Goal: Find contact information: Find contact information

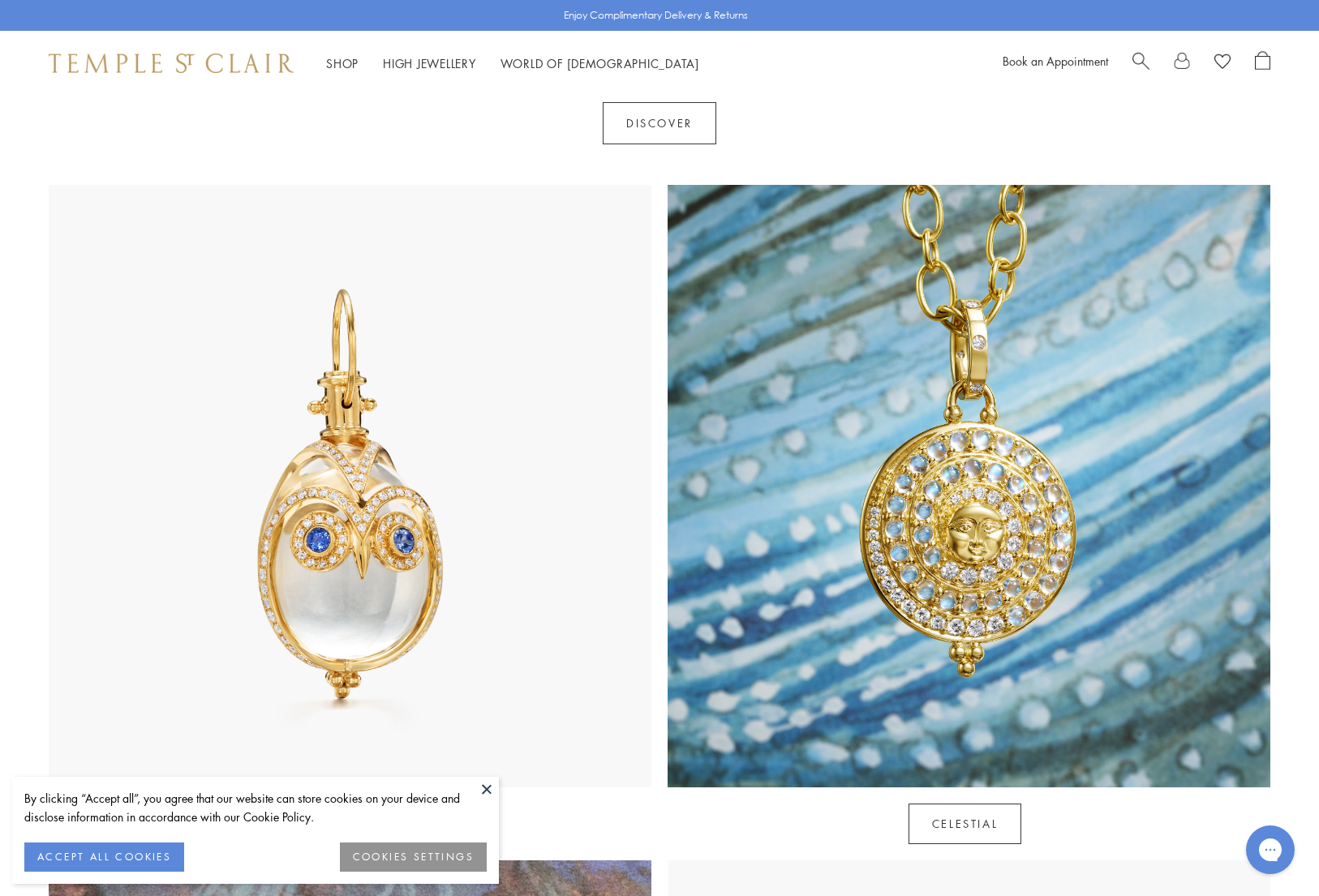
drag, startPoint x: 489, startPoint y: 791, endPoint x: 512, endPoint y: 768, distance: 32.5
click at [489, 791] on button at bounding box center [486, 789] width 24 height 24
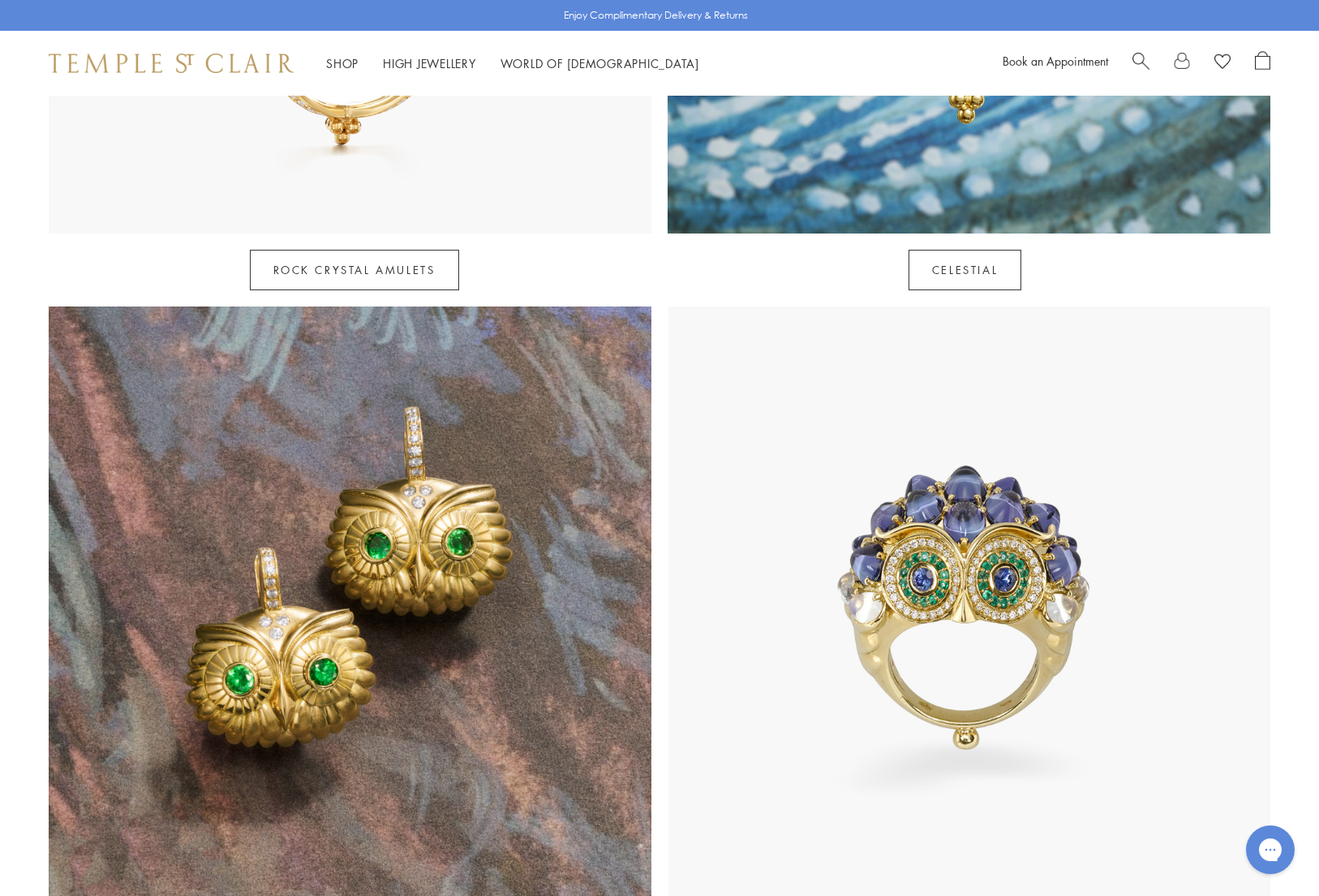
scroll to position [1379, 0]
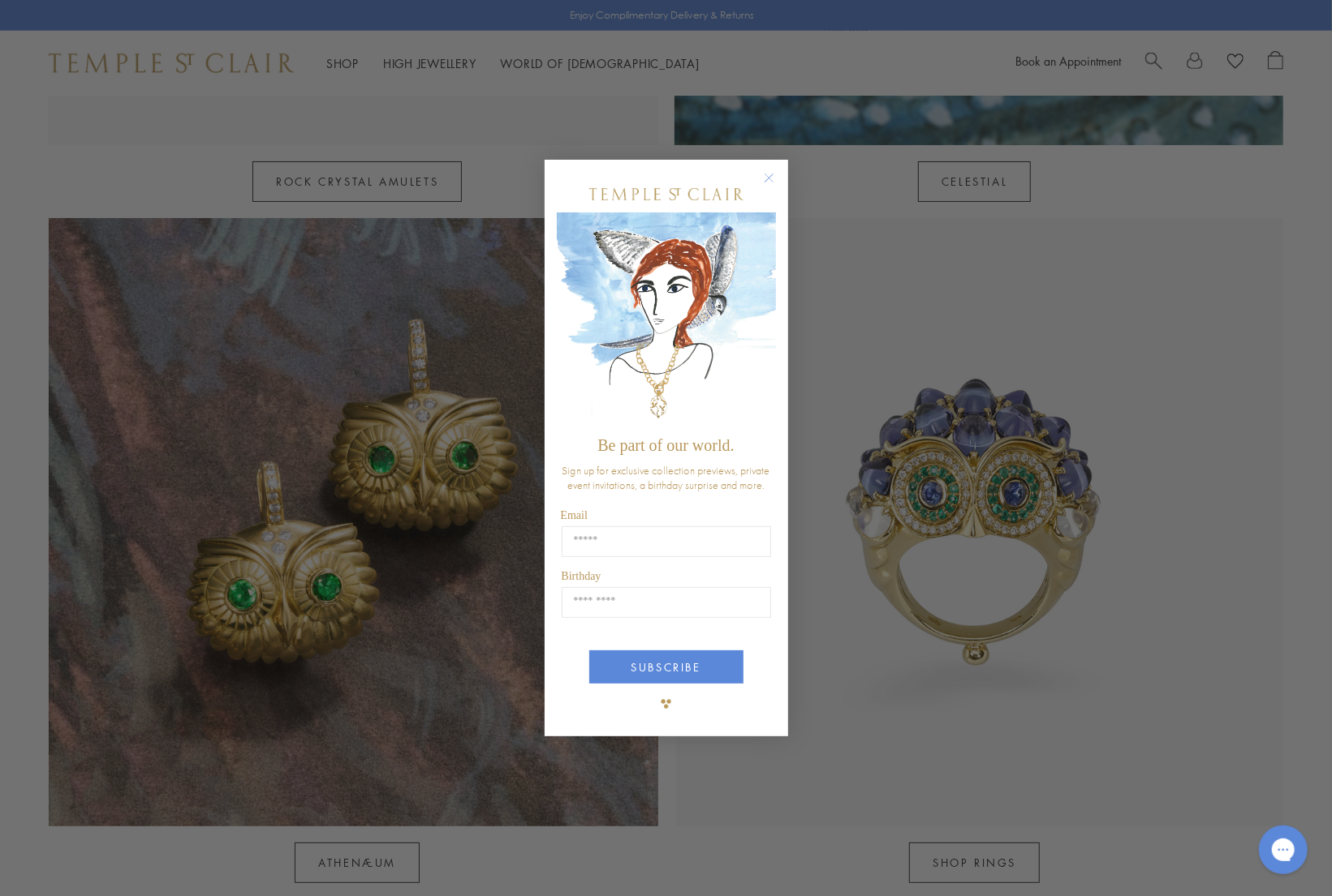
click at [772, 177] on circle "Close dialog" at bounding box center [768, 177] width 19 height 19
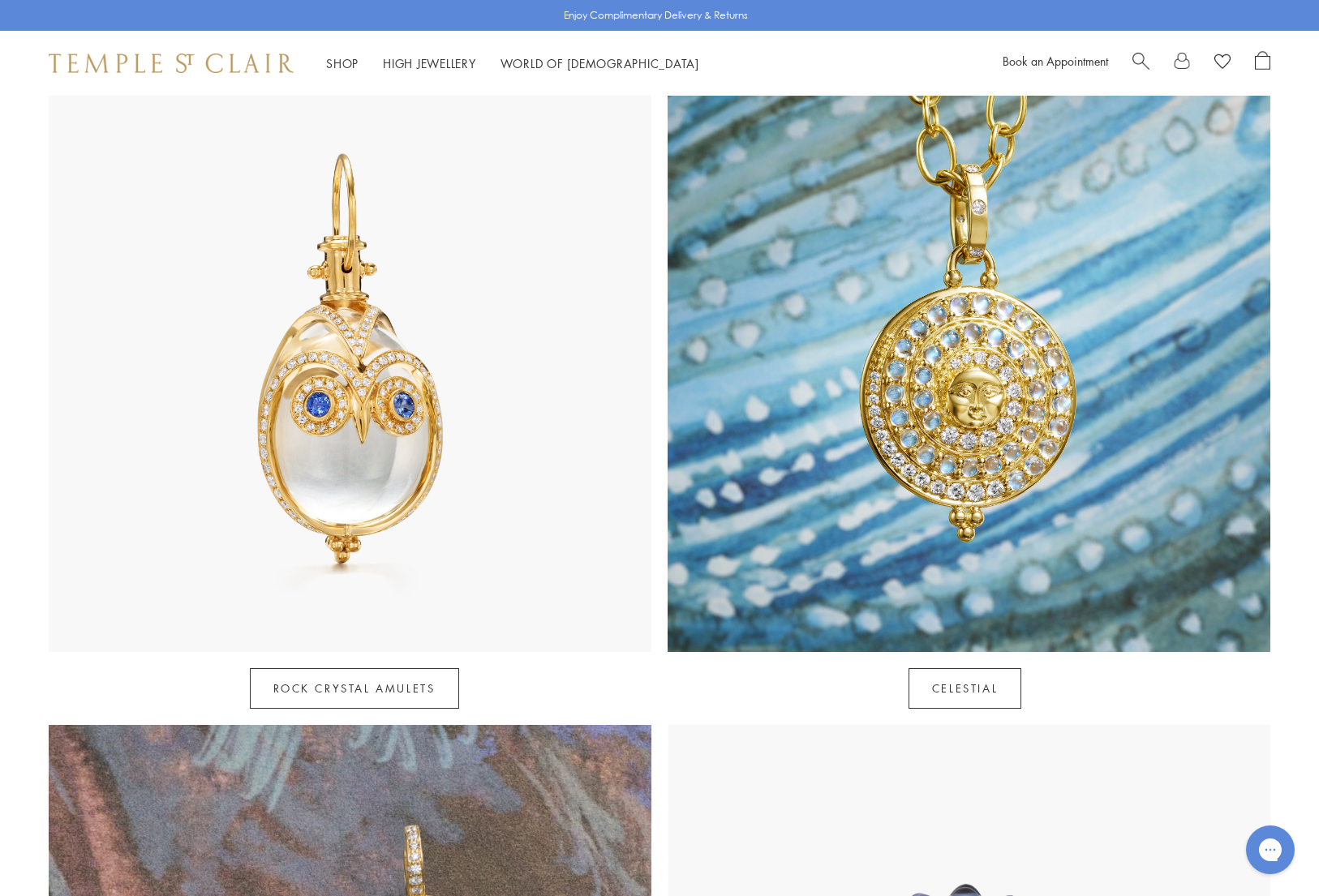
scroll to position [893, 0]
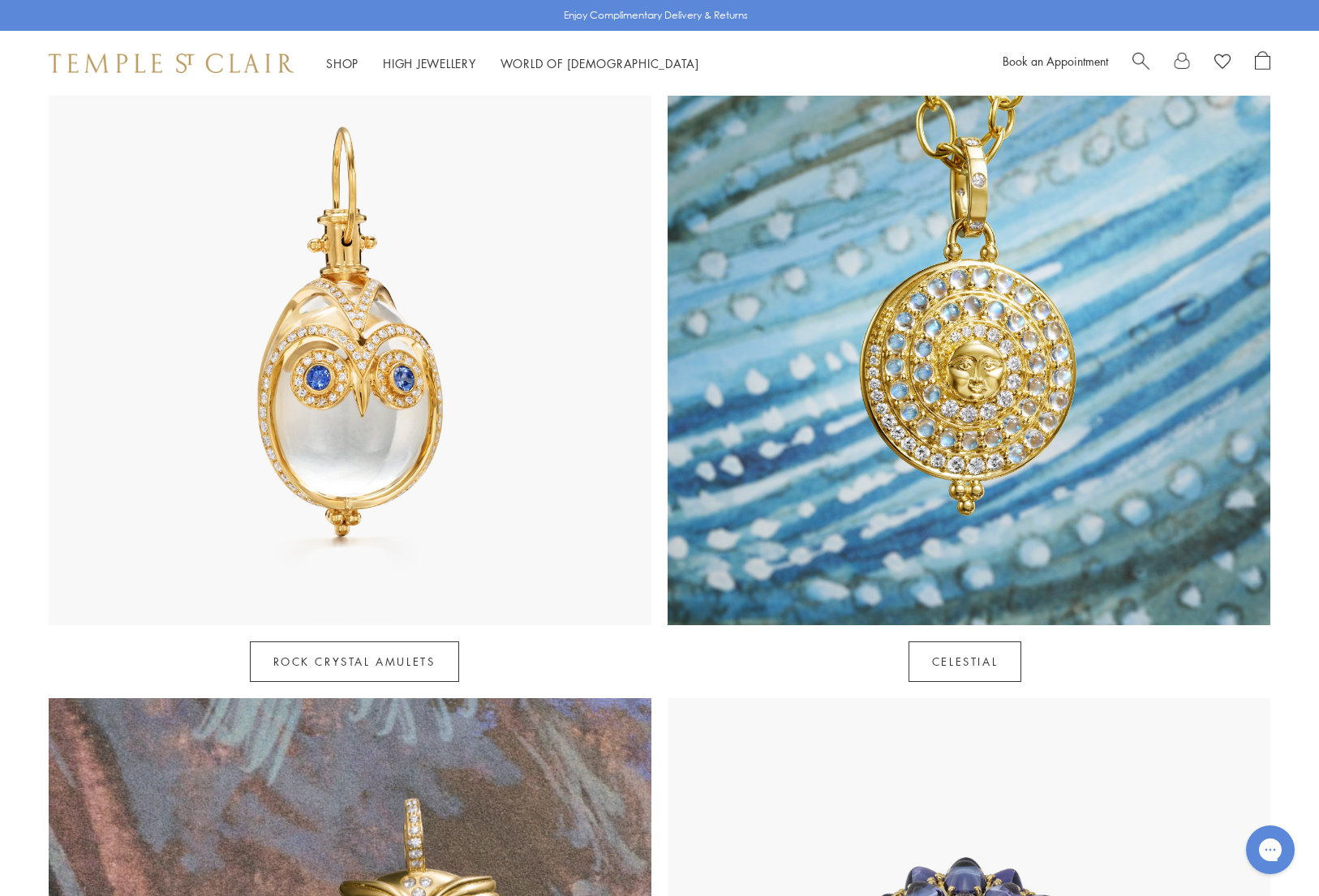
click at [491, 350] on img at bounding box center [350, 324] width 603 height 602
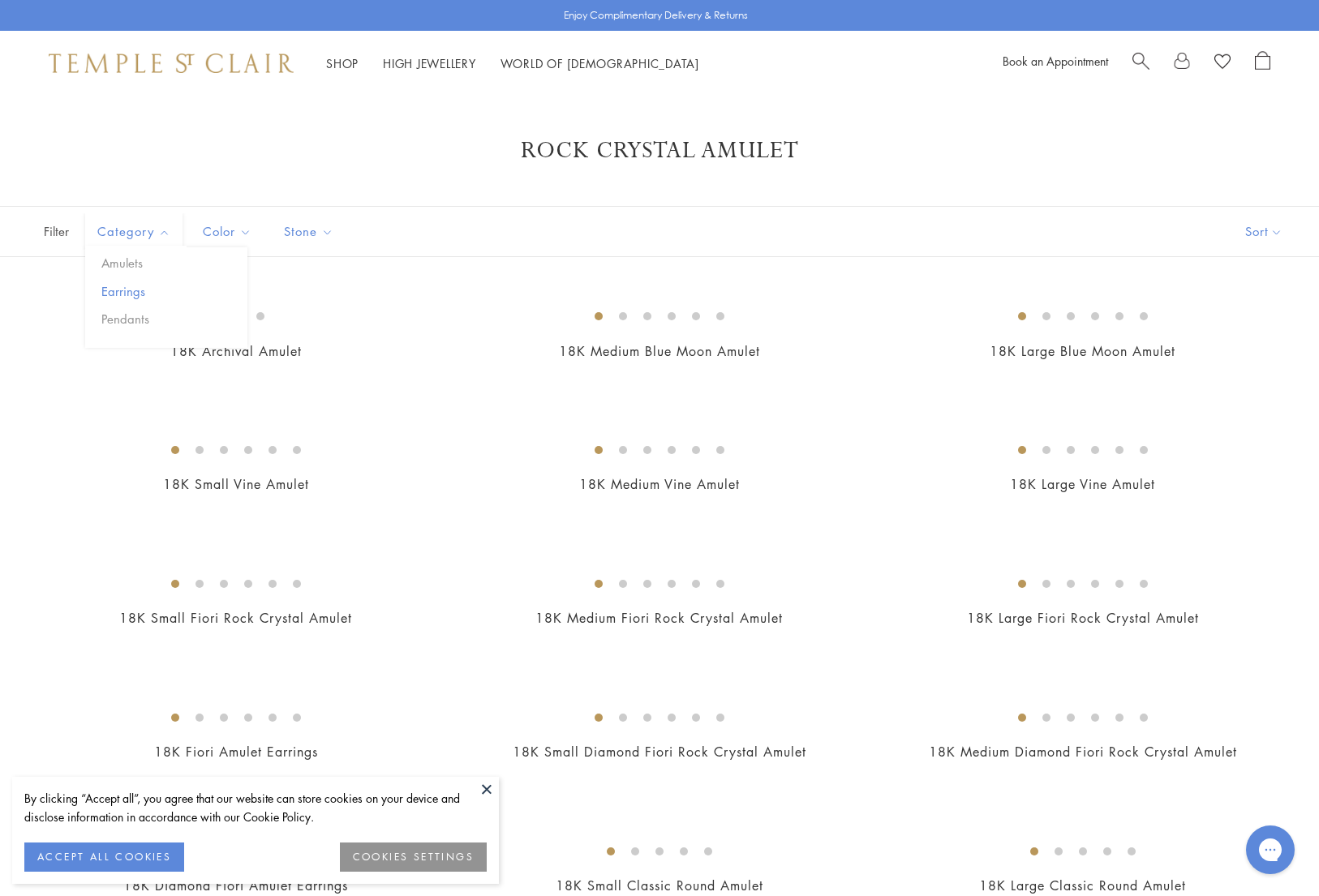
click at [128, 298] on button "Earrings" at bounding box center [172, 292] width 150 height 19
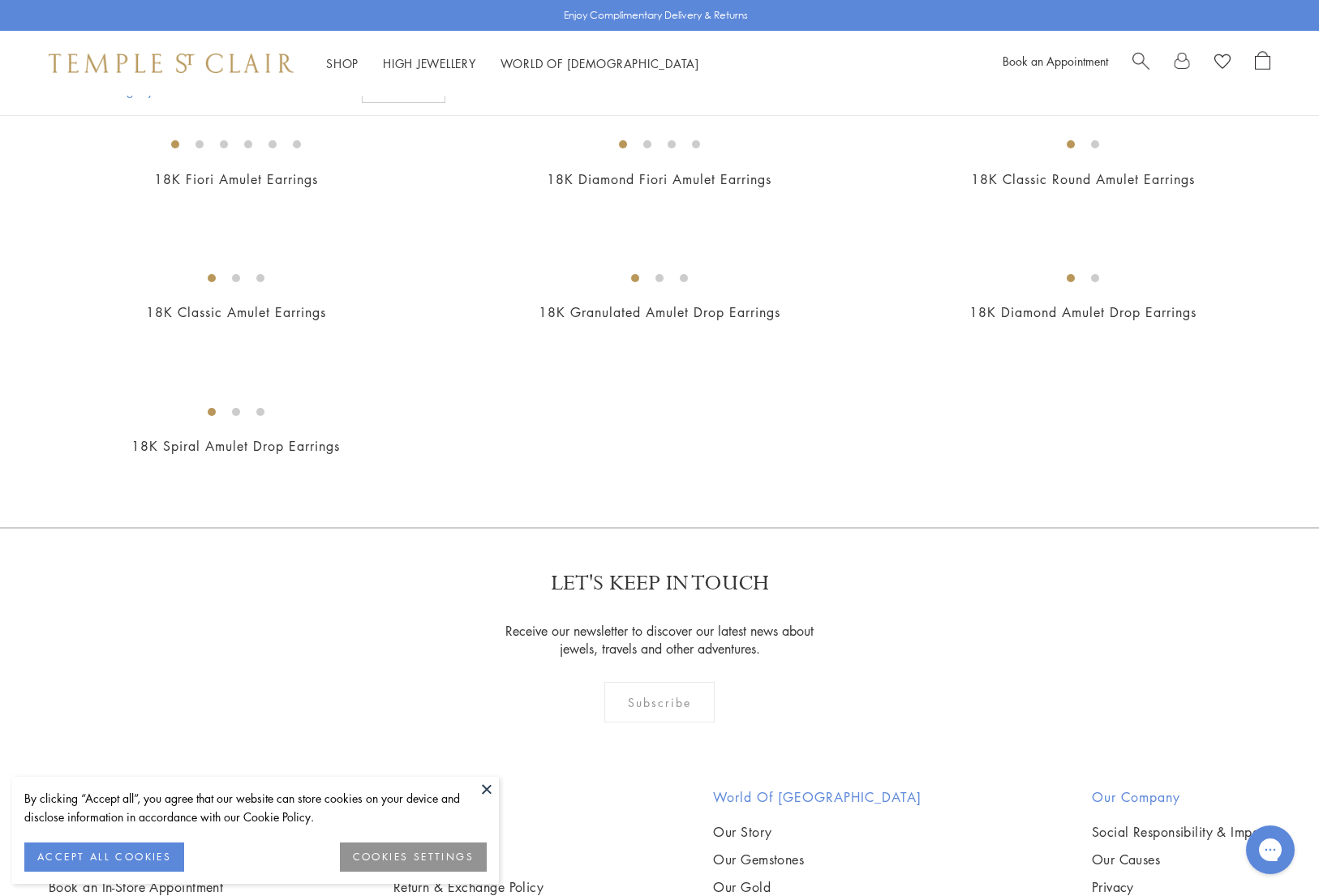
scroll to position [162, 0]
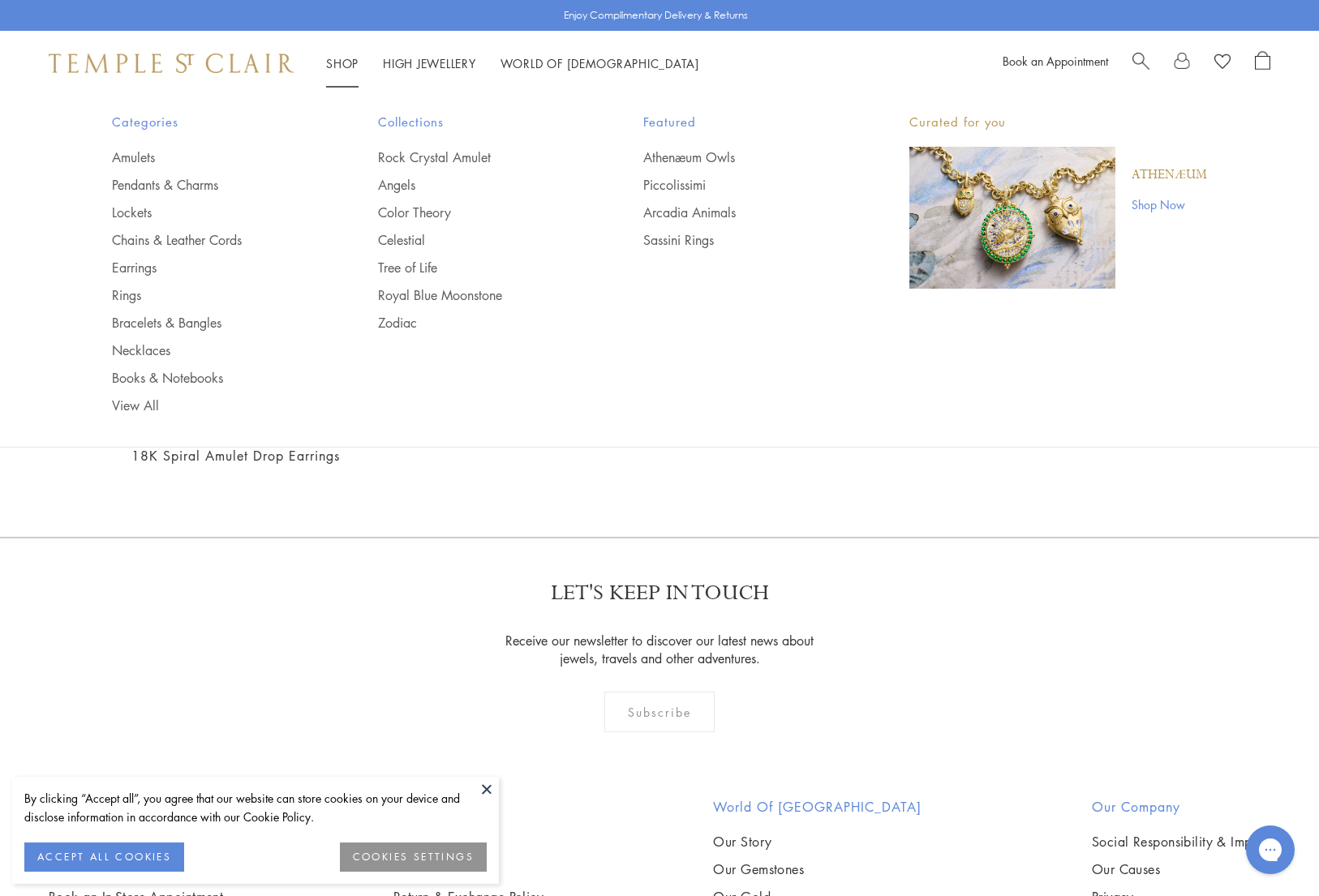
click at [199, 64] on img at bounding box center [171, 62] width 245 height 19
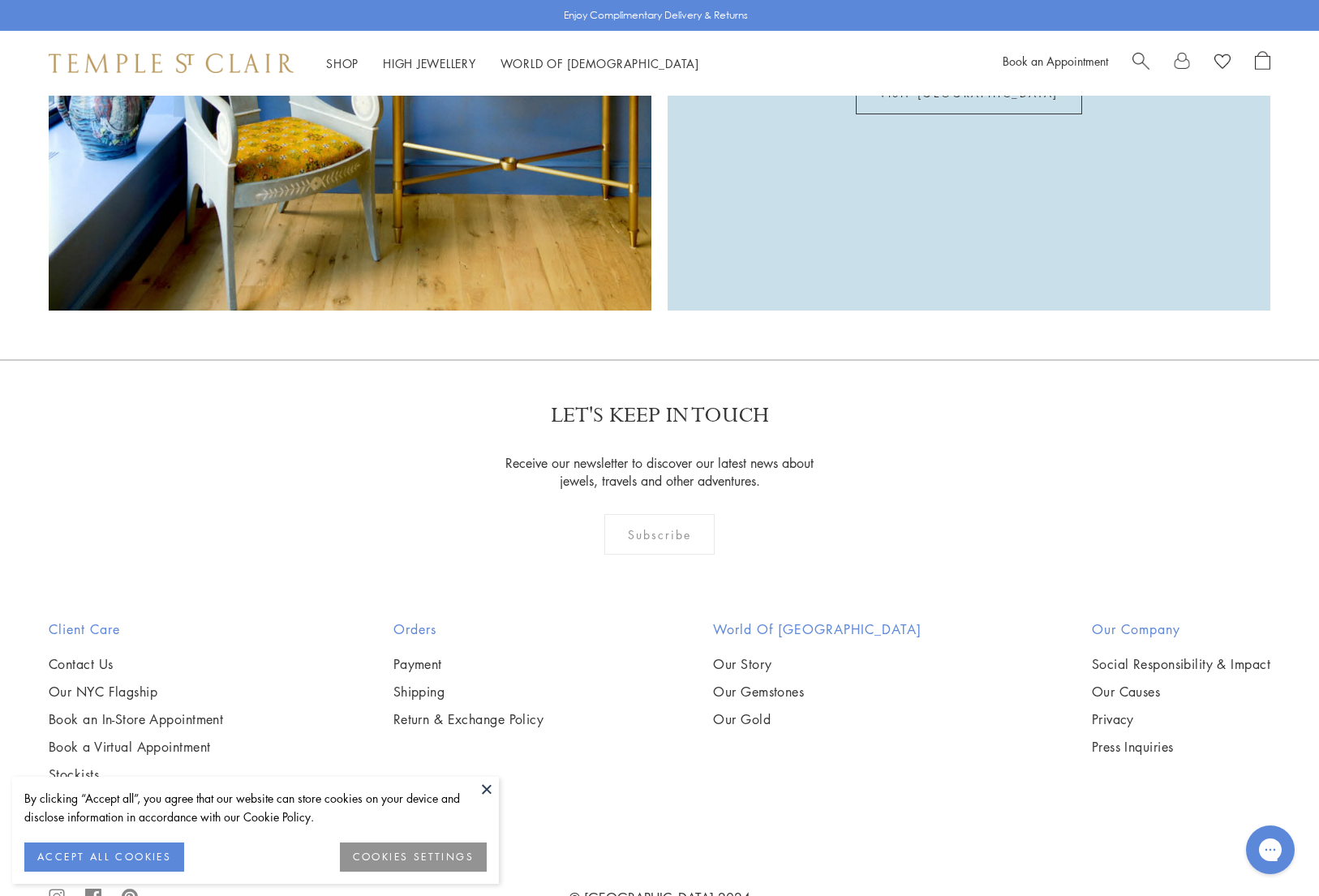
scroll to position [4641, 0]
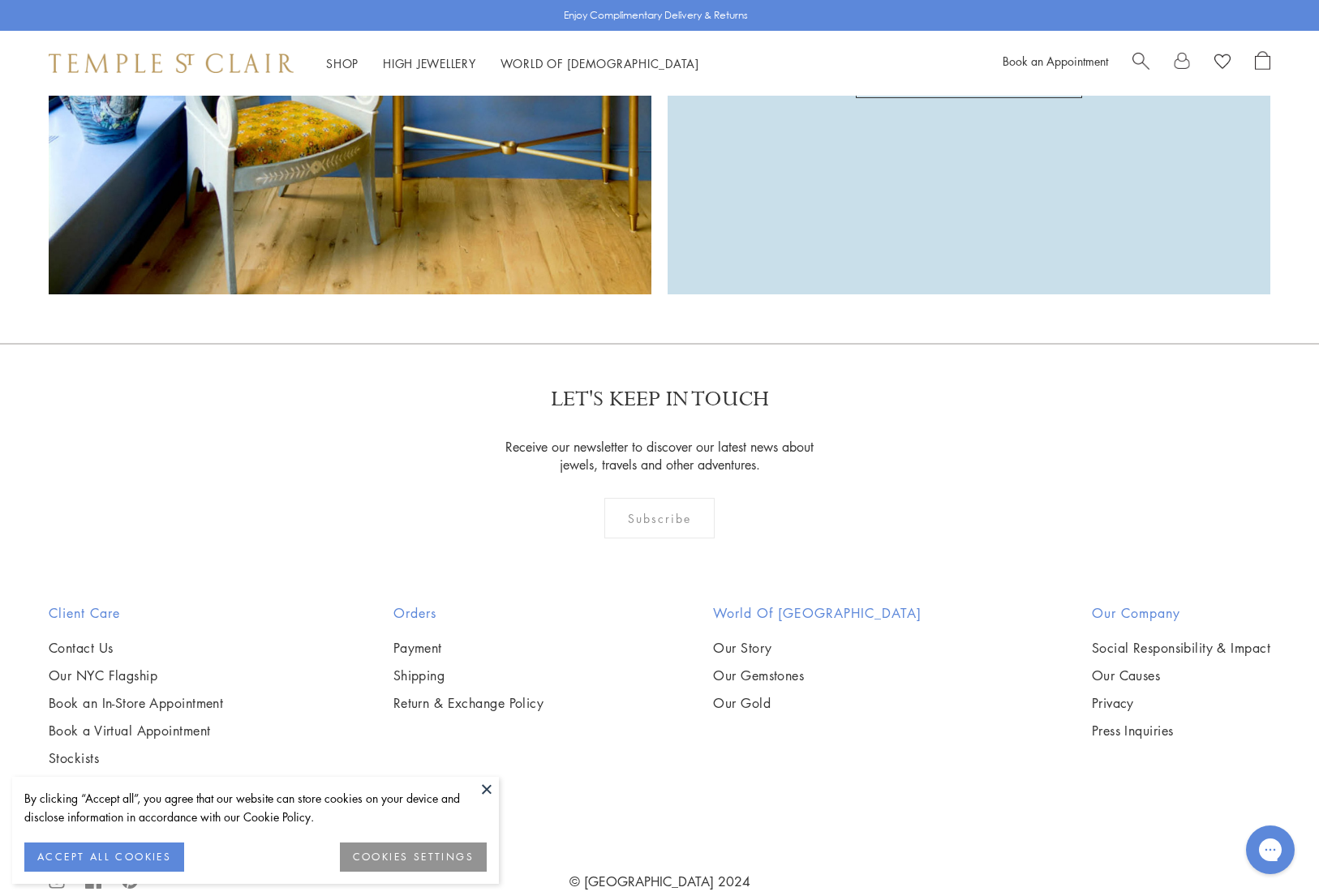
click at [488, 797] on button at bounding box center [486, 789] width 24 height 24
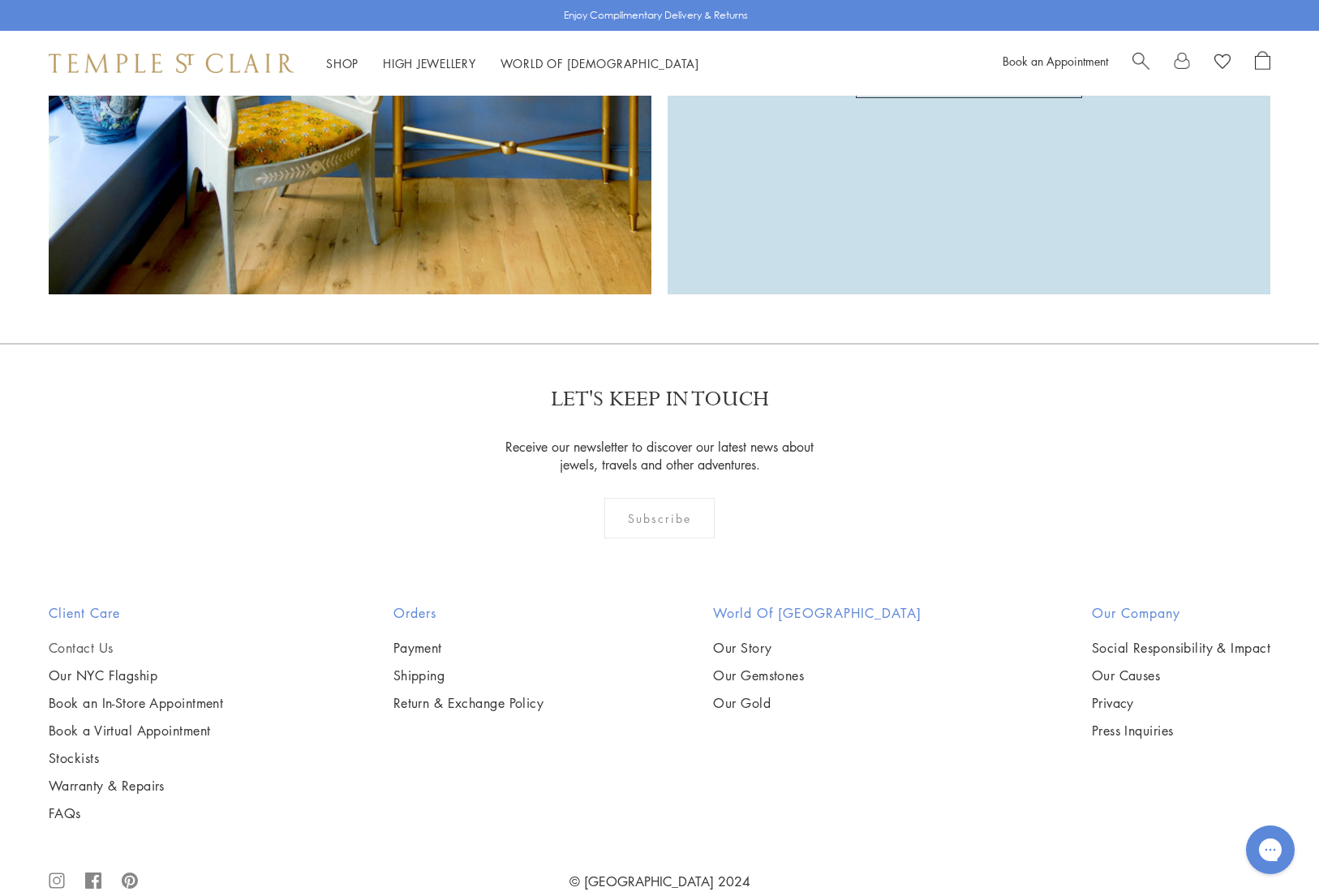
click at [99, 640] on link "Contact Us" at bounding box center [136, 648] width 175 height 18
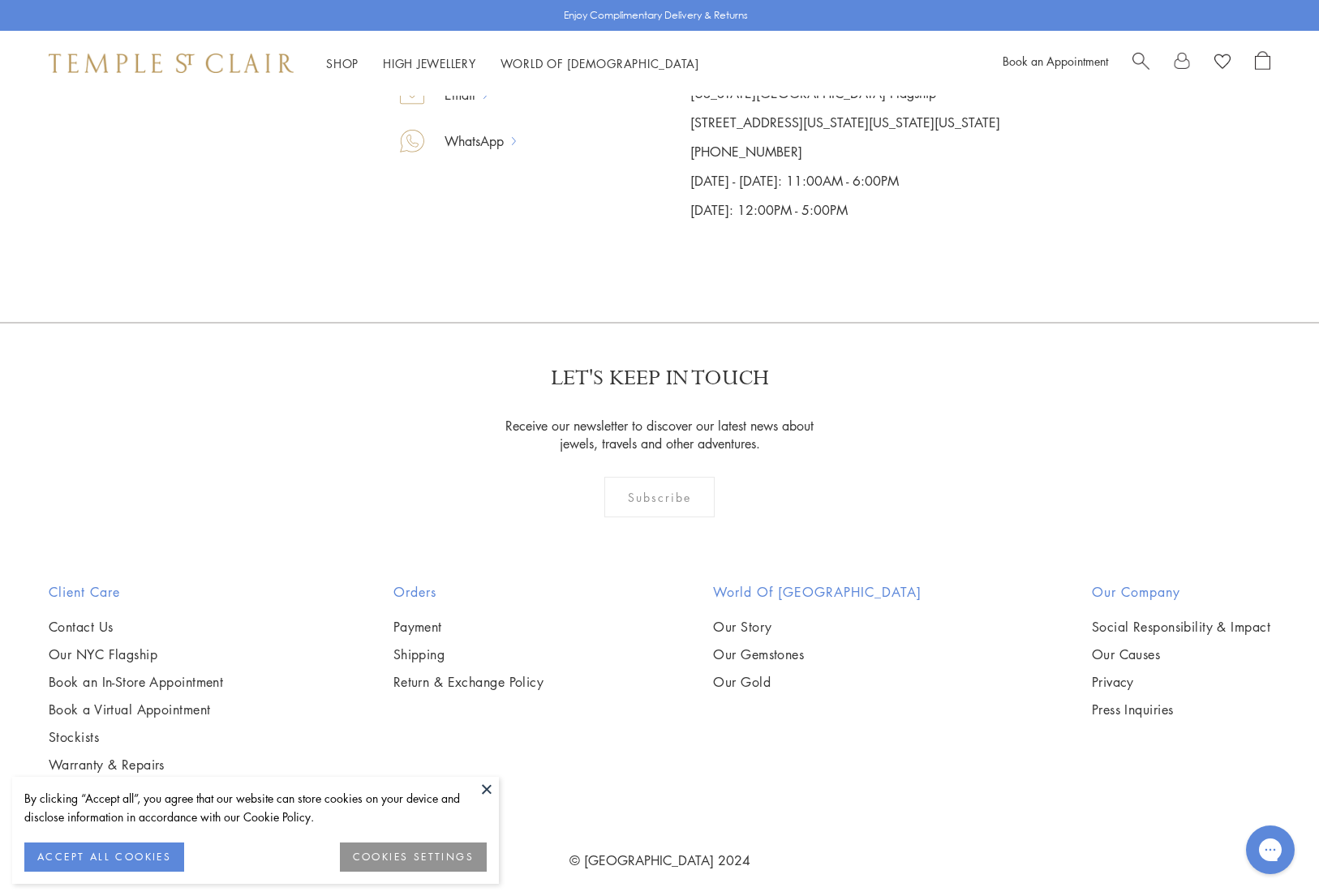
scroll to position [517, 0]
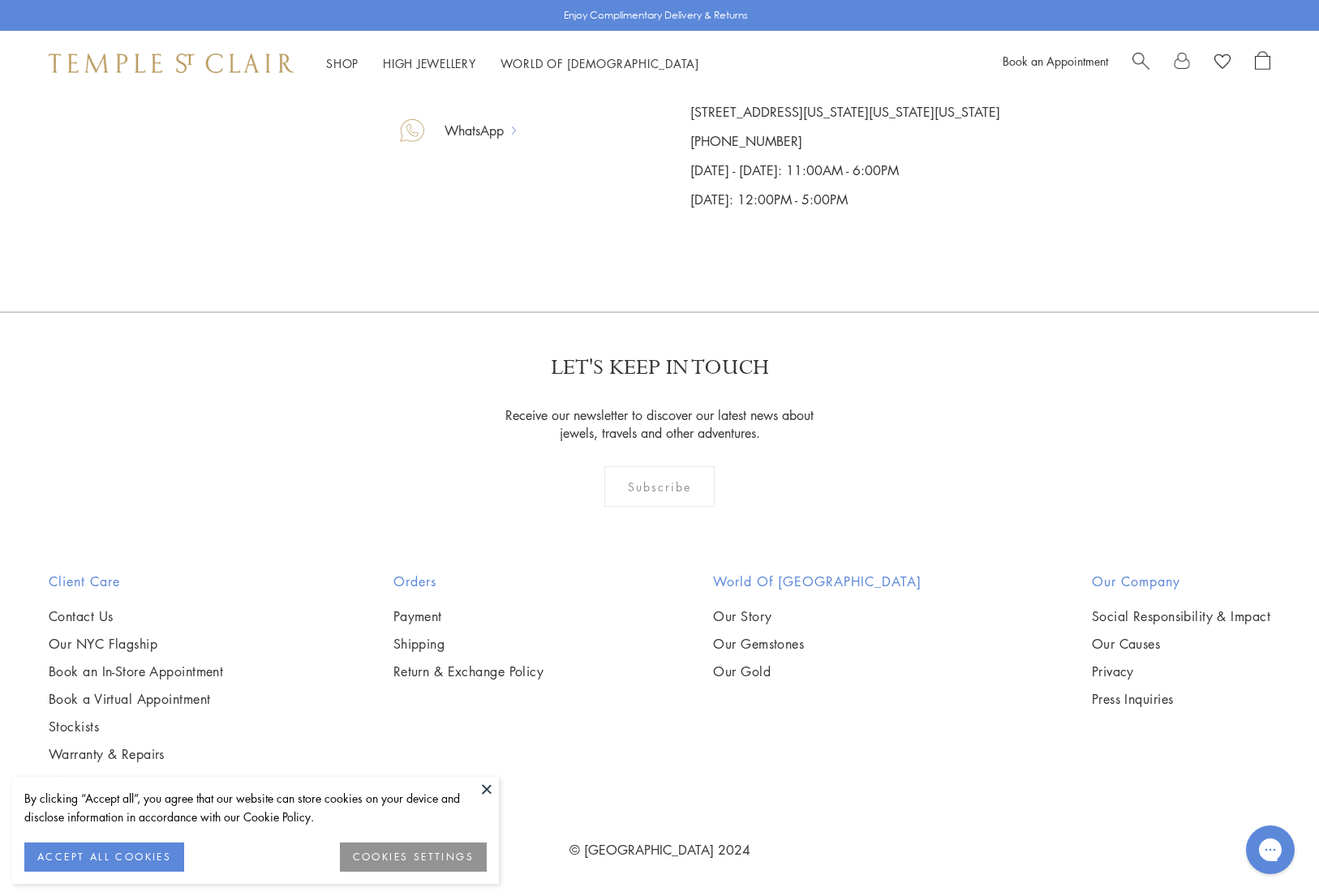
click at [484, 786] on button at bounding box center [486, 789] width 24 height 24
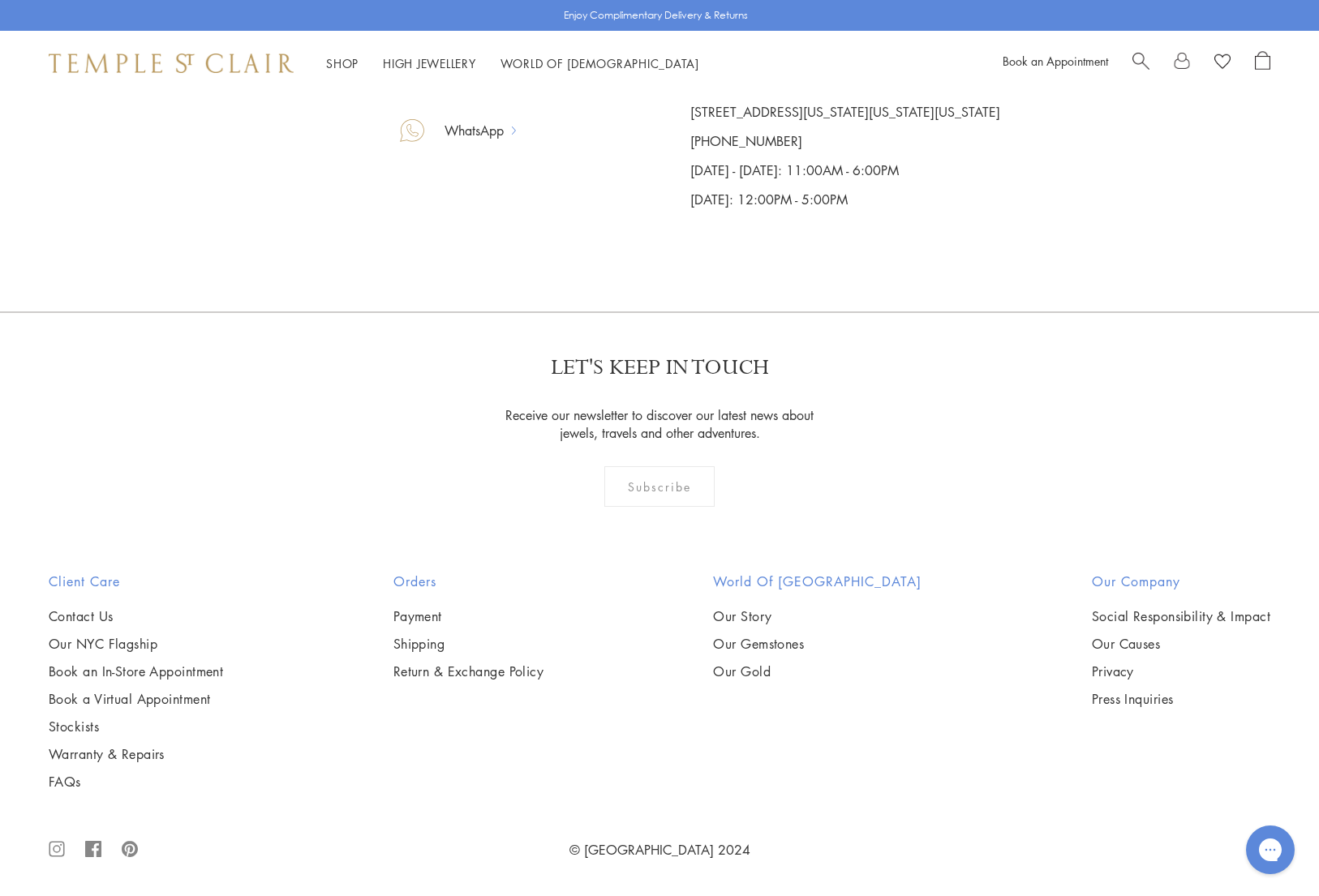
click at [62, 848] on icon ".cls-1{fill:none;stroke:#878787;stroke-miterlimit:10;stroke-width:1.91px;}.cls-…" at bounding box center [57, 850] width 16 height 52
